Goal: Check status: Check status

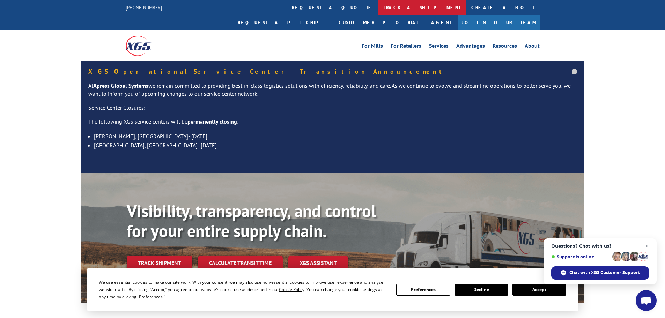
click at [378, 10] on link "track a shipment" at bounding box center [422, 7] width 88 height 15
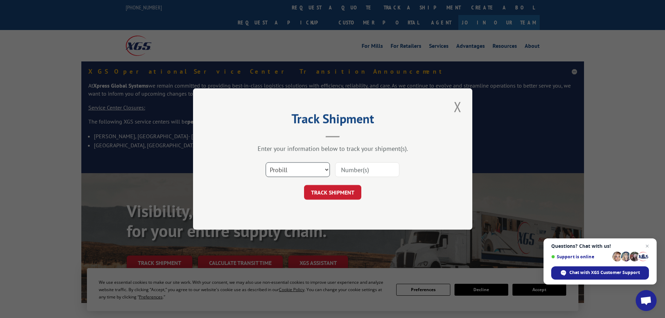
click at [283, 171] on select "Select category... Probill BOL PO" at bounding box center [298, 169] width 64 height 15
click at [355, 168] on input at bounding box center [367, 169] width 64 height 15
type input "13531372"
click at [338, 189] on button "TRACK SHIPMENT" at bounding box center [332, 192] width 57 height 15
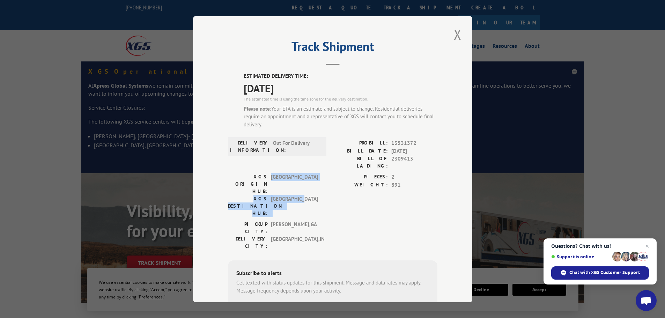
drag, startPoint x: 274, startPoint y: 169, endPoint x: 303, endPoint y: 192, distance: 37.6
click at [303, 192] on div "XGS ORIGIN HUB: TUNNEL HILL XGS DESTINATION HUB: [GEOGRAPHIC_DATA]" at bounding box center [275, 196] width 94 height 47
click at [304, 221] on span "[PERSON_NAME] , [GEOGRAPHIC_DATA]" at bounding box center [294, 228] width 47 height 15
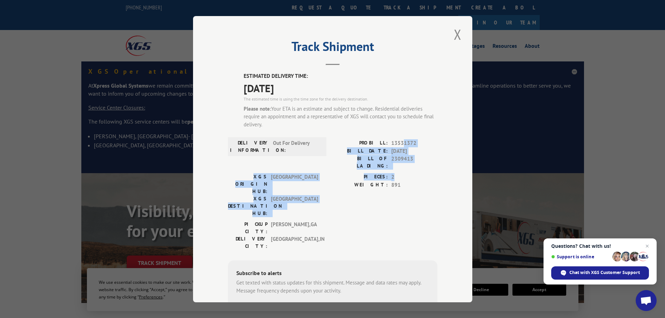
drag, startPoint x: 400, startPoint y: 149, endPoint x: 402, endPoint y: 172, distance: 23.1
click at [402, 172] on div "ESTIMATED DELIVERY TIME: [DATE] The estimated time is using the time zone for t…" at bounding box center [332, 213] width 209 height 283
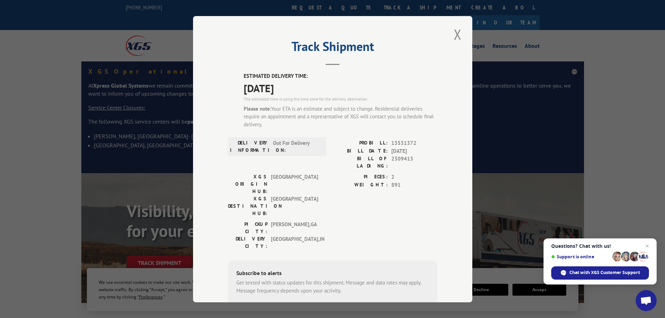
drag, startPoint x: 401, startPoint y: 186, endPoint x: 400, endPoint y: 190, distance: 3.9
click at [401, 186] on div "PIECES: 2 WEIGHT: 891" at bounding box center [385, 196] width 105 height 47
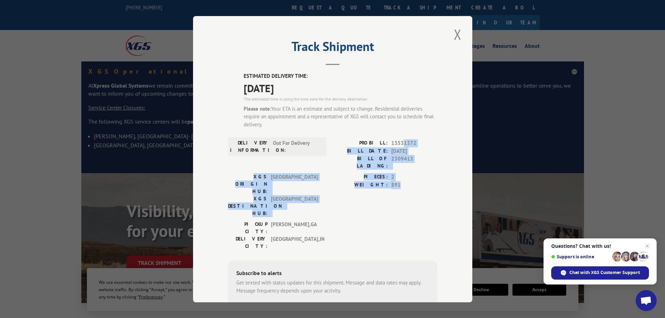
drag, startPoint x: 400, startPoint y: 175, endPoint x: 400, endPoint y: 142, distance: 32.8
click at [400, 143] on div "ESTIMATED DELIVERY TIME: [DATE] The estimated time is using the time zone for t…" at bounding box center [332, 213] width 209 height 283
click at [400, 142] on span "13531372" at bounding box center [414, 143] width 46 height 8
drag, startPoint x: 400, startPoint y: 141, endPoint x: 398, endPoint y: 189, distance: 47.5
click at [398, 189] on div "ESTIMATED DELIVERY TIME: [DATE] The estimated time is using the time zone for t…" at bounding box center [332, 213] width 209 height 283
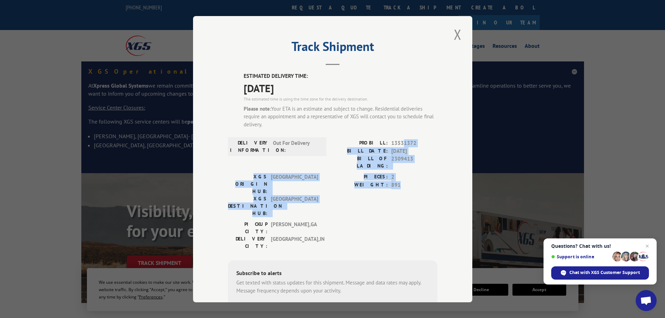
click at [398, 189] on div "PIECES: 2 WEIGHT: 891" at bounding box center [385, 196] width 105 height 47
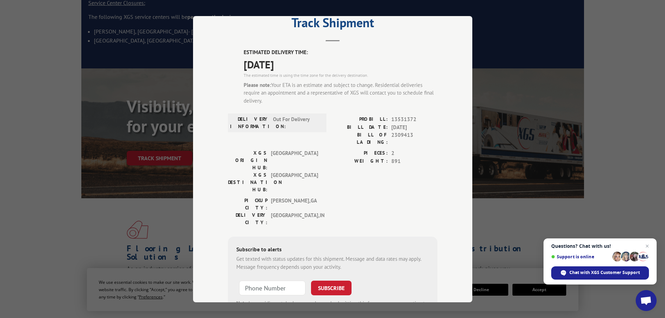
scroll to position [35, 0]
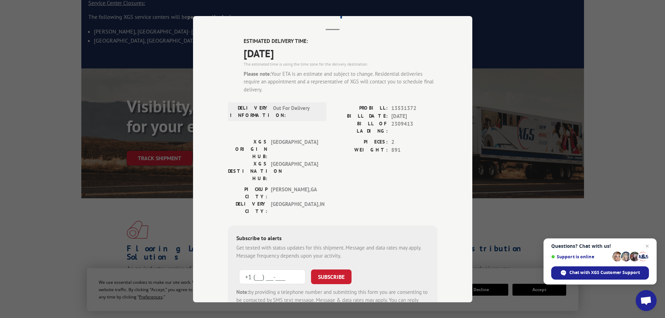
click at [243, 270] on input "+1 (___) ___-____" at bounding box center [272, 277] width 66 height 15
type input "[PHONE_NUMBER]"
click at [328, 270] on button "SUBSCRIBE" at bounding box center [331, 277] width 40 height 15
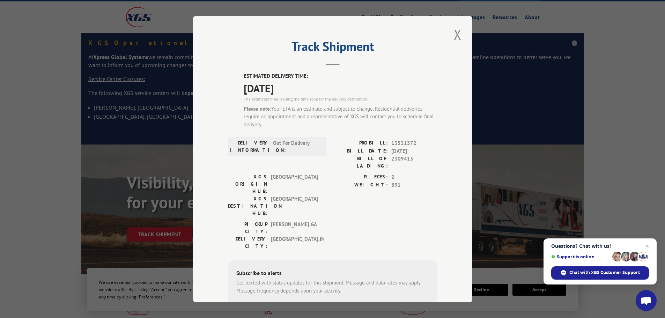
scroll to position [0, 0]
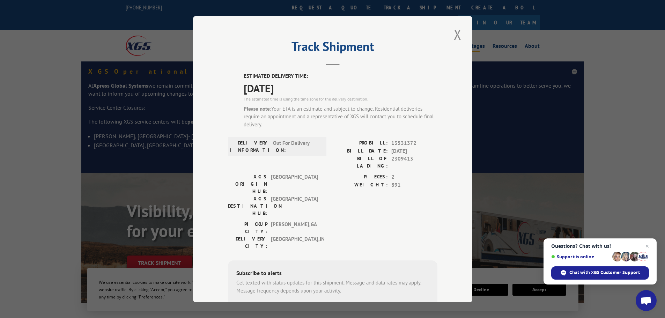
click at [456, 32] on button "Close modal" at bounding box center [458, 34] width 12 height 19
